Goal: Information Seeking & Learning: Learn about a topic

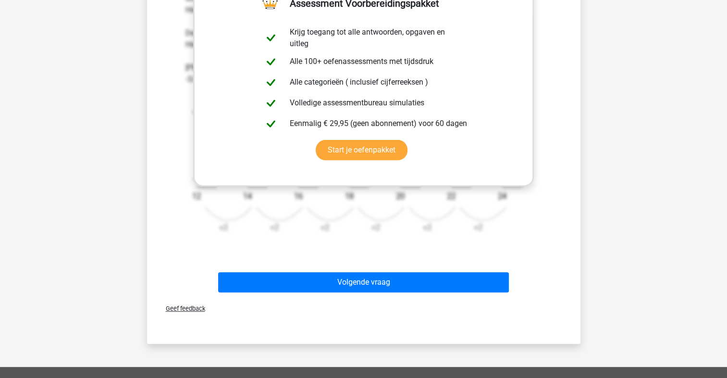
scroll to position [314, 0]
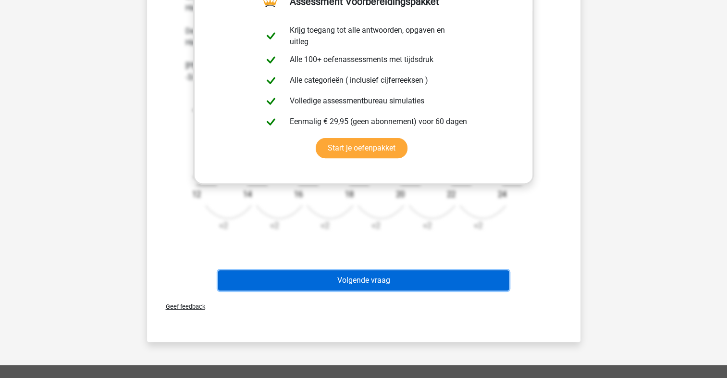
click at [387, 285] on button "Volgende vraag" at bounding box center [363, 280] width 291 height 20
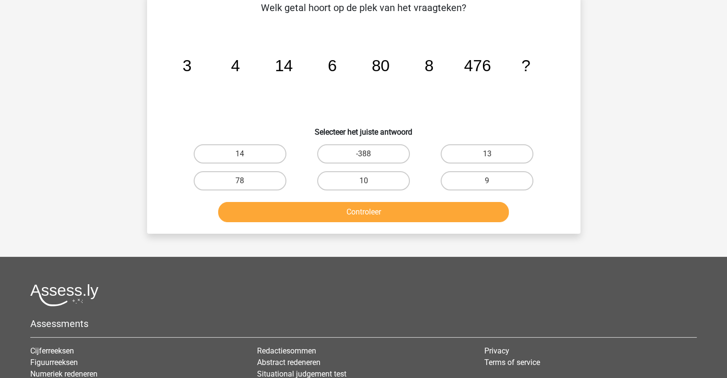
scroll to position [44, 0]
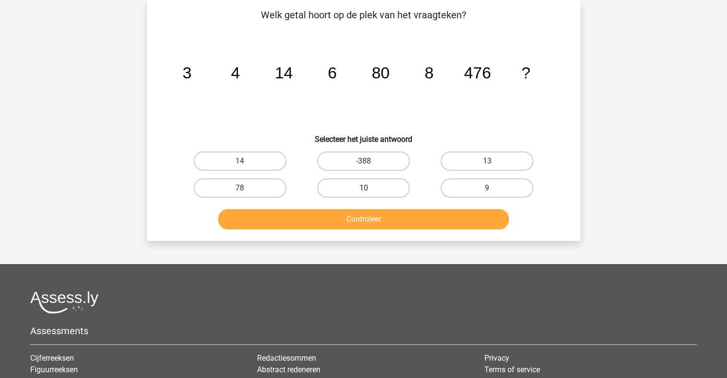
click at [370, 192] on label "10" at bounding box center [363, 187] width 93 height 19
click at [369, 192] on input "10" at bounding box center [366, 191] width 6 height 6
radio input "true"
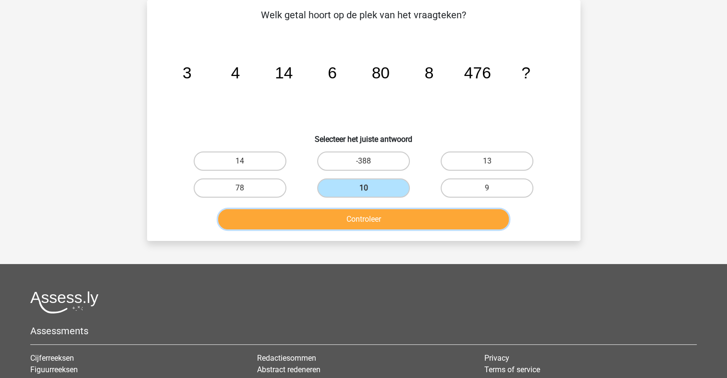
click at [378, 224] on button "Controleer" at bounding box center [363, 219] width 291 height 20
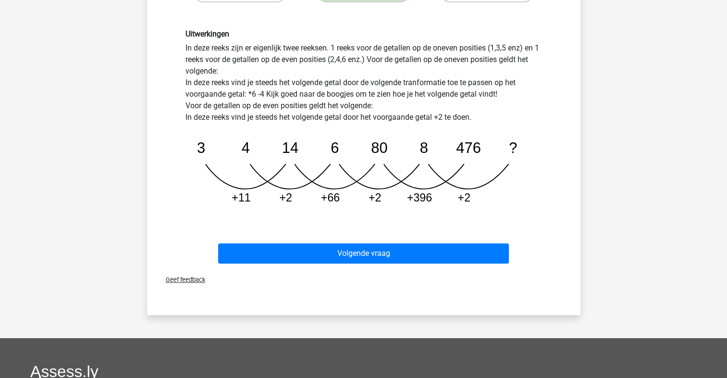
scroll to position [245, 0]
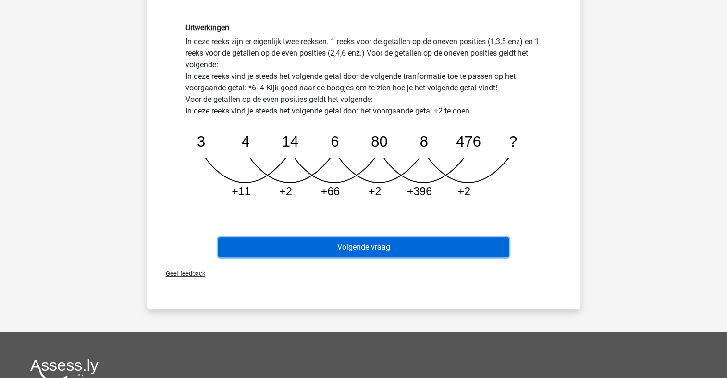
click at [461, 243] on button "Volgende vraag" at bounding box center [363, 247] width 291 height 20
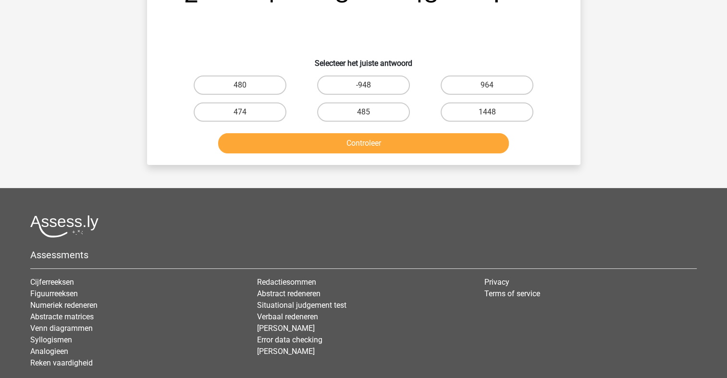
scroll to position [44, 0]
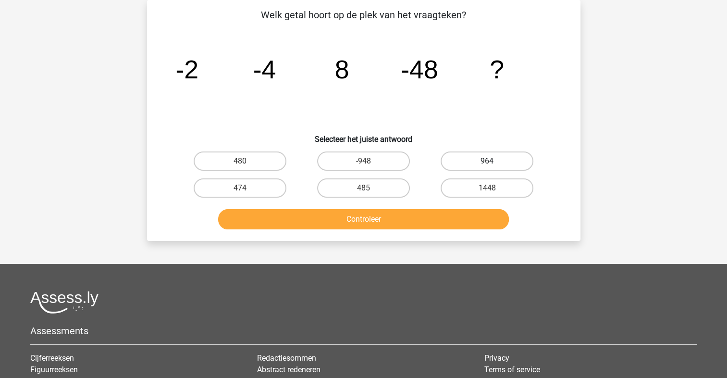
click at [500, 159] on label "964" at bounding box center [486, 160] width 93 height 19
click at [493, 161] on input "964" at bounding box center [490, 164] width 6 height 6
radio input "true"
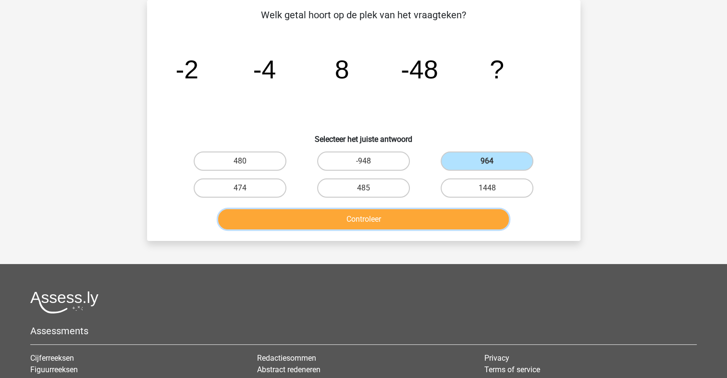
click at [411, 213] on button "Controleer" at bounding box center [363, 219] width 291 height 20
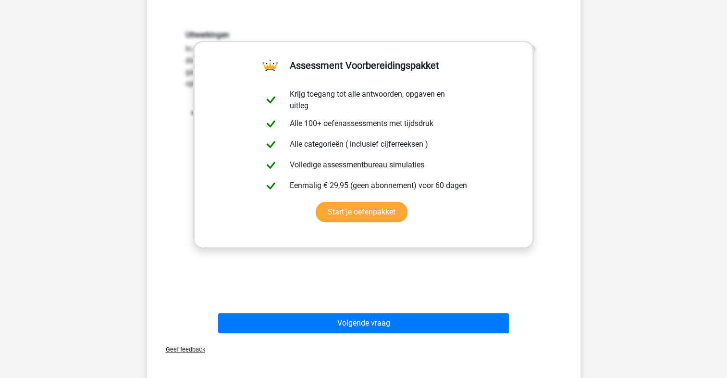
scroll to position [253, 0]
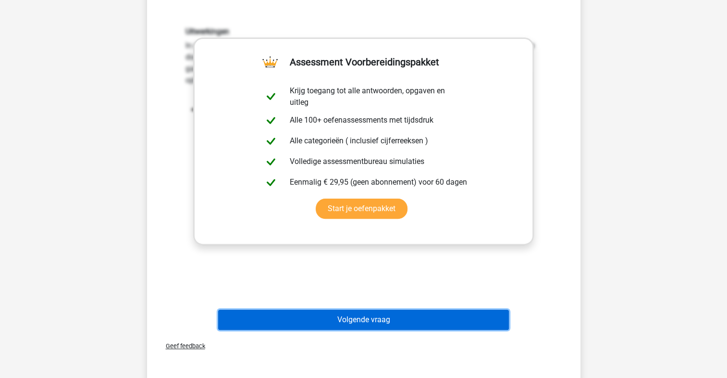
click at [409, 317] on button "Volgende vraag" at bounding box center [363, 319] width 291 height 20
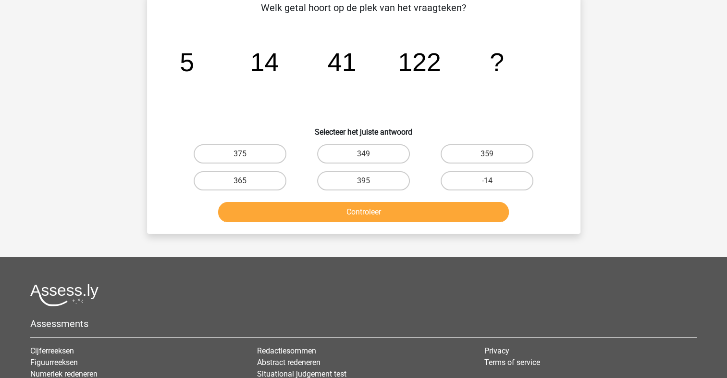
scroll to position [44, 0]
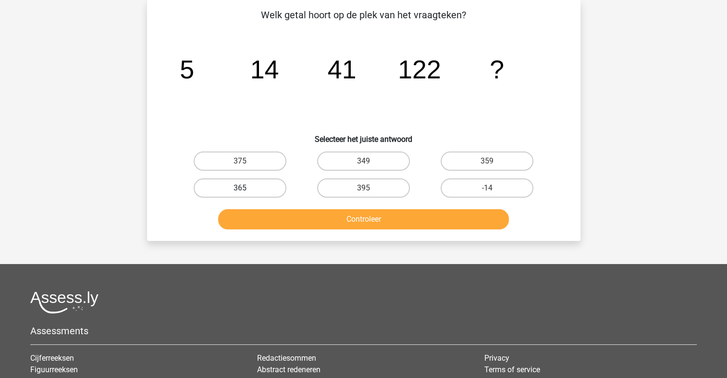
click at [255, 189] on label "365" at bounding box center [240, 187] width 93 height 19
click at [246, 189] on input "365" at bounding box center [243, 191] width 6 height 6
radio input "true"
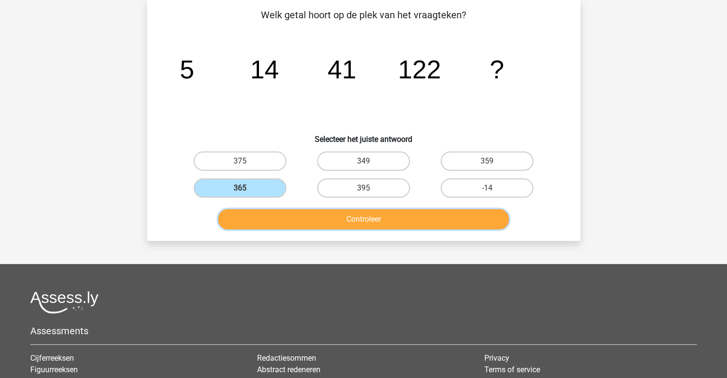
click at [310, 220] on button "Controleer" at bounding box center [363, 219] width 291 height 20
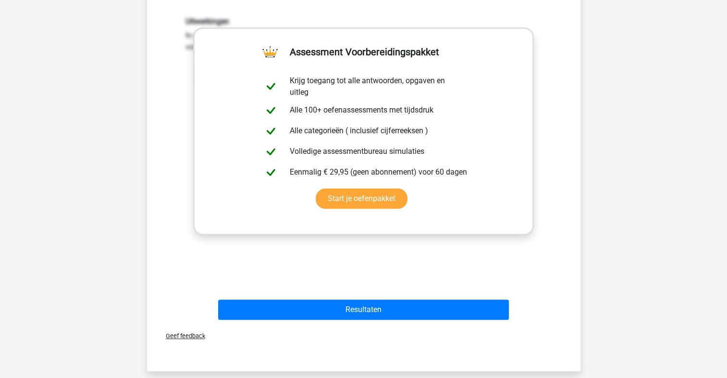
scroll to position [324, 0]
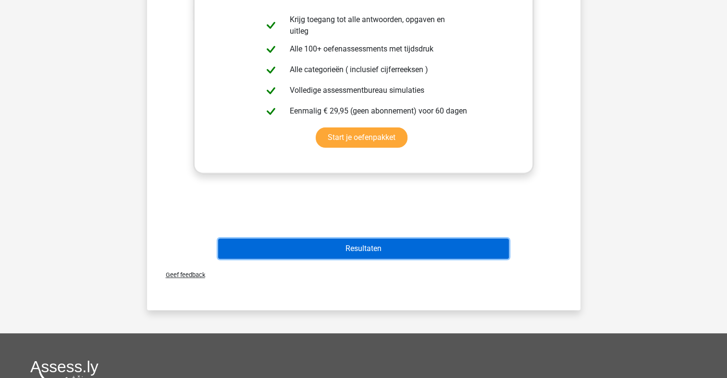
click at [453, 247] on button "Resultaten" at bounding box center [363, 248] width 291 height 20
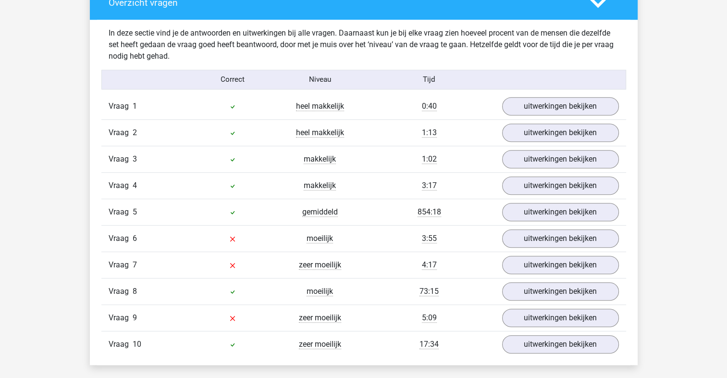
scroll to position [745, 0]
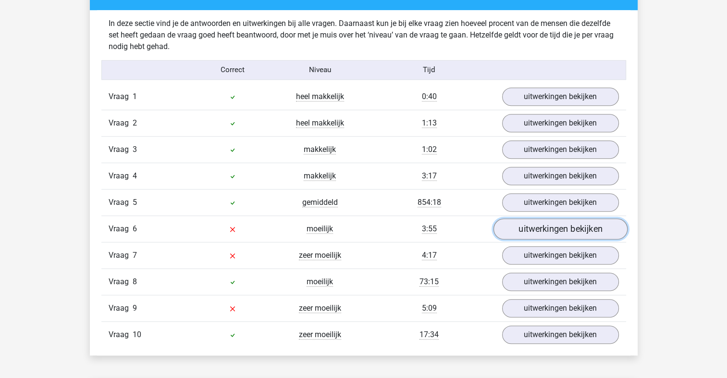
click at [541, 230] on link "uitwerkingen bekijken" at bounding box center [560, 228] width 134 height 21
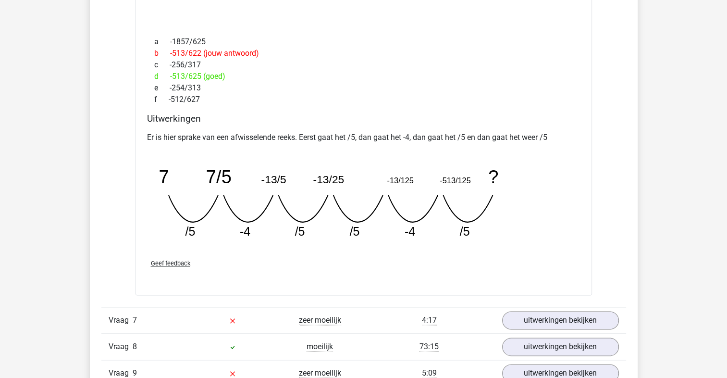
scroll to position [1095, 0]
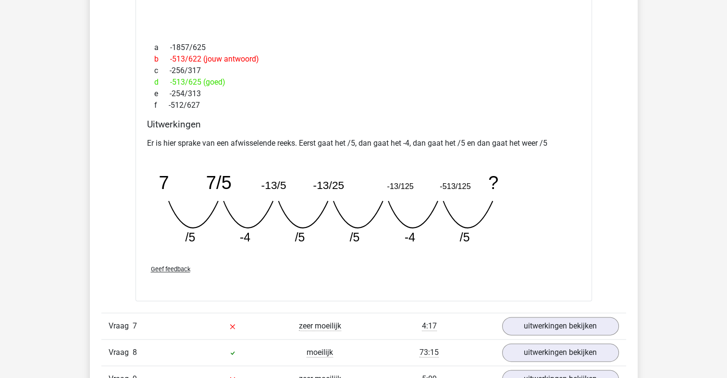
click at [167, 265] on span "Geef feedback" at bounding box center [170, 268] width 39 height 7
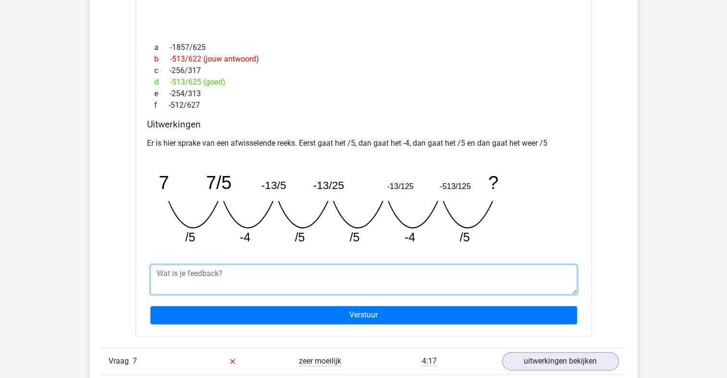
click at [177, 270] on textarea at bounding box center [363, 279] width 427 height 30
click at [319, 273] on textarea "Kunnen jullie het makkelijker uitleggen dit is nogsteeds niet te begrijpen?" at bounding box center [363, 279] width 427 height 30
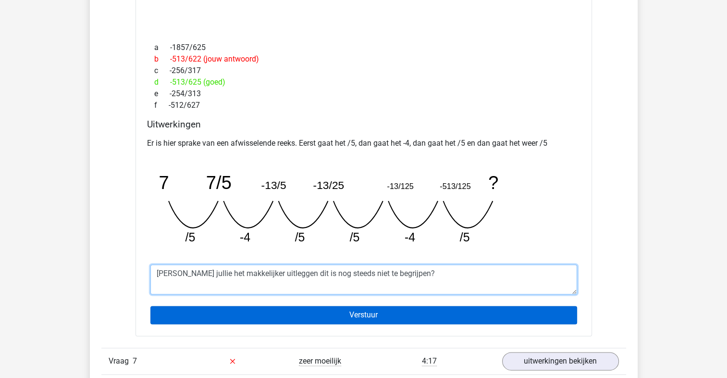
type textarea "[PERSON_NAME] jullie het makkelijker uitleggen dit is nog steeds niet te begrij…"
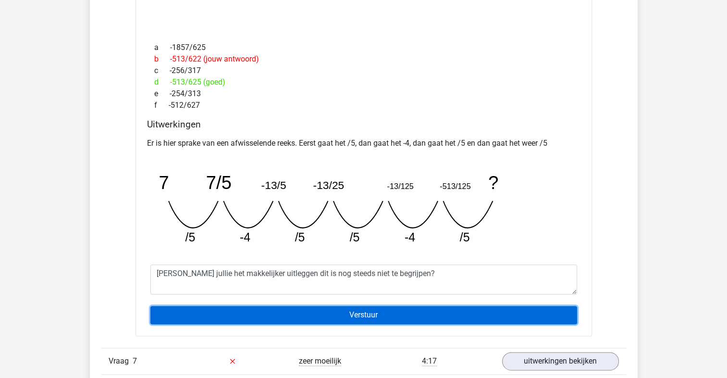
click at [336, 308] on input "Verstuur" at bounding box center [363, 314] width 427 height 18
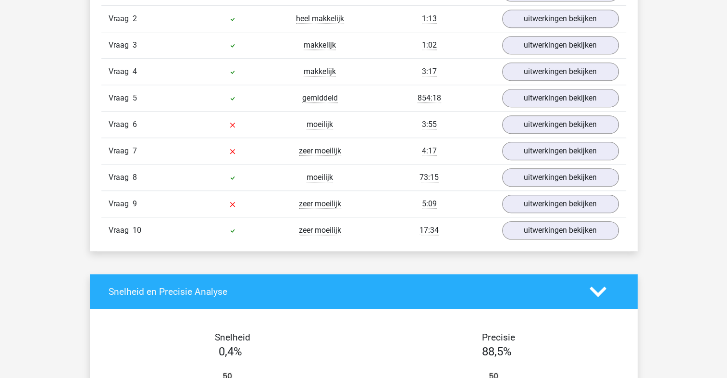
scroll to position [815, 0]
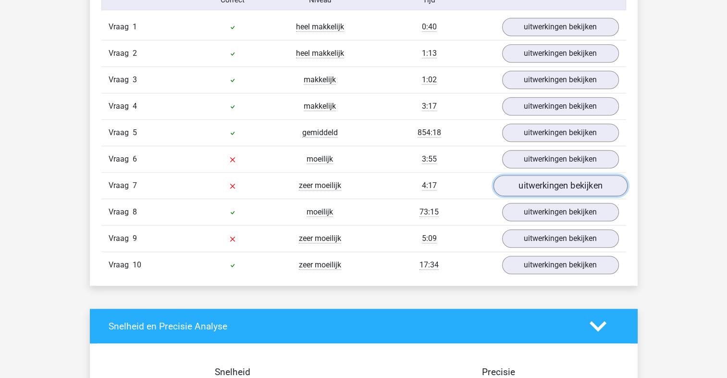
click at [536, 179] on link "uitwerkingen bekijken" at bounding box center [560, 185] width 134 height 21
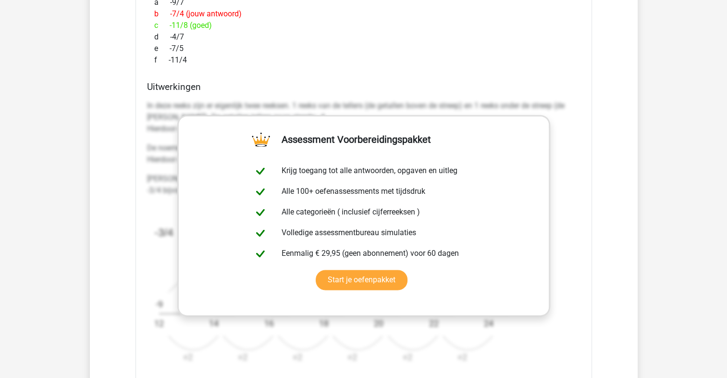
scroll to position [1172, 0]
